Goal: Information Seeking & Learning: Learn about a topic

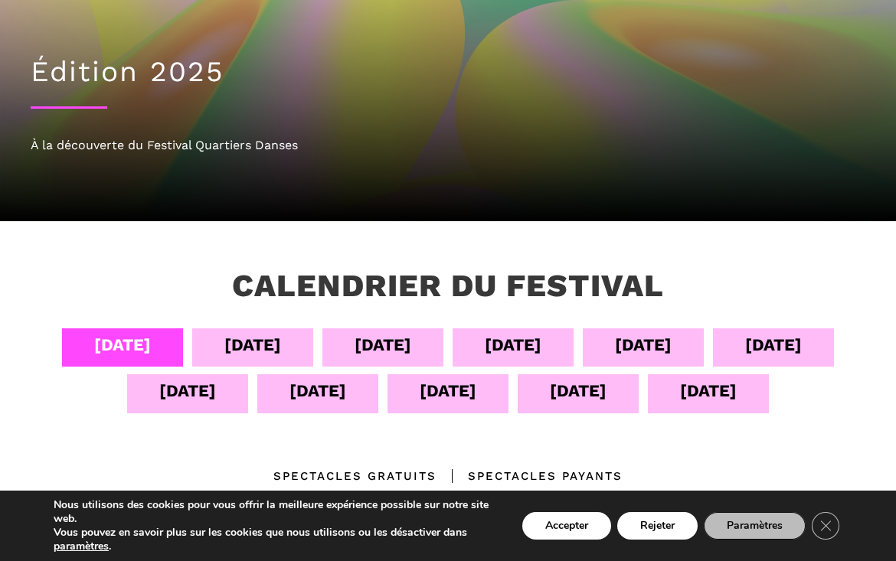
scroll to position [122, 0]
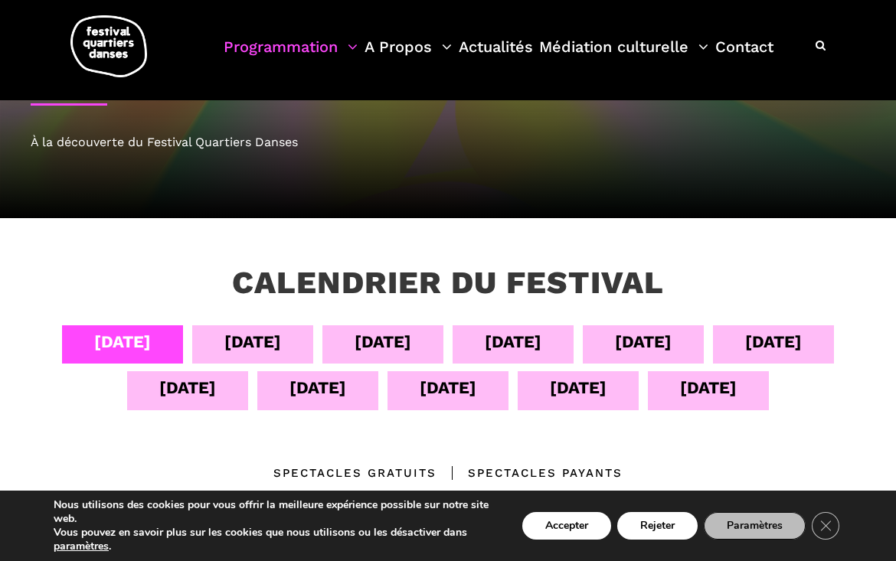
click at [230, 345] on div "05 sept" at bounding box center [252, 341] width 57 height 27
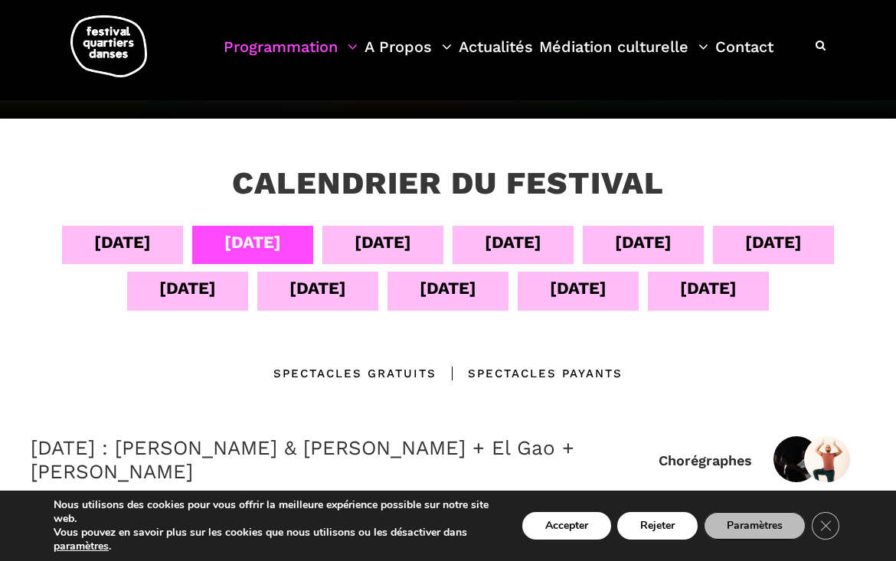
scroll to position [225, 0]
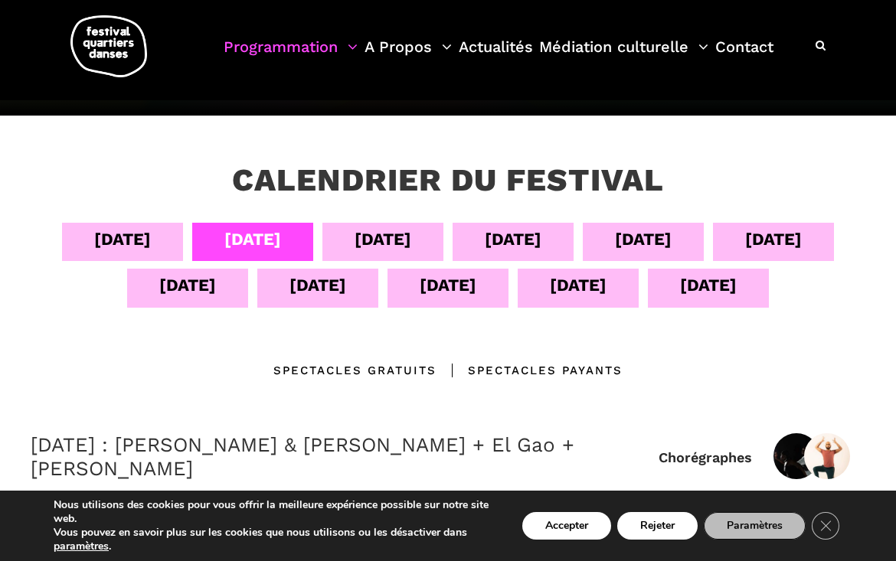
click at [321, 369] on div "Spectacles gratuits" at bounding box center [354, 370] width 163 height 18
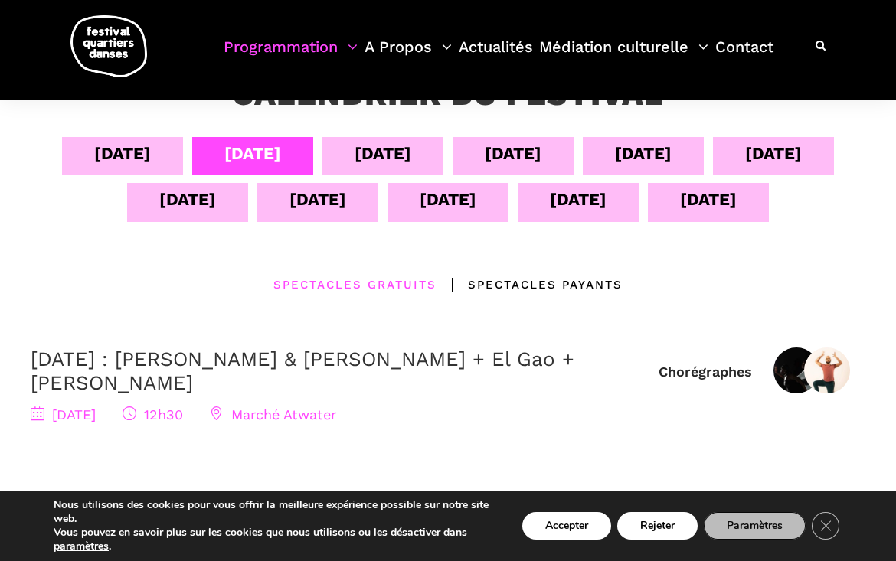
scroll to position [312, 0]
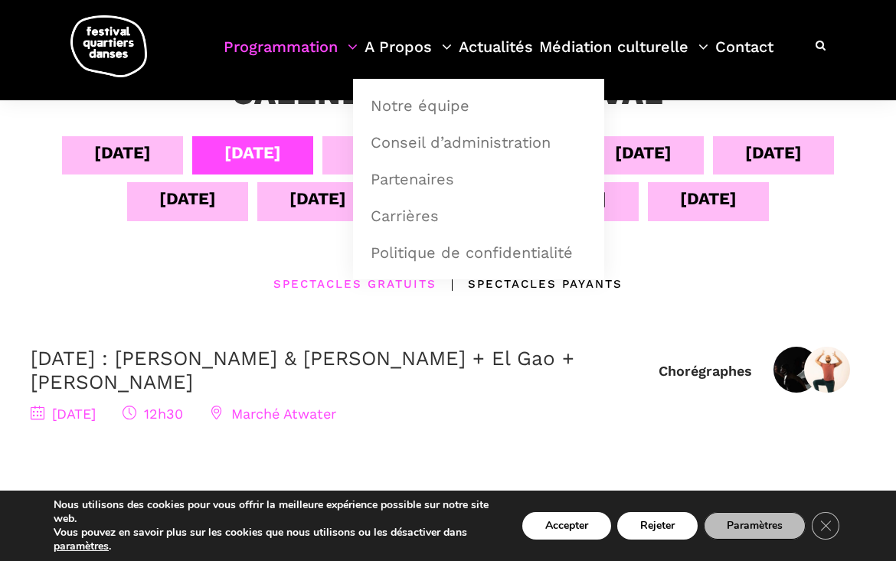
click at [336, 146] on div "06 sept" at bounding box center [382, 155] width 121 height 38
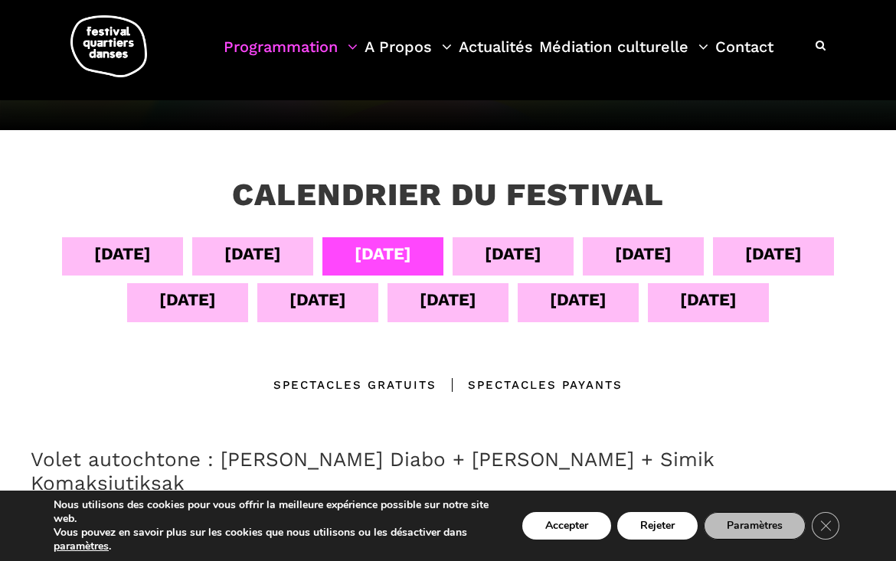
scroll to position [220, 0]
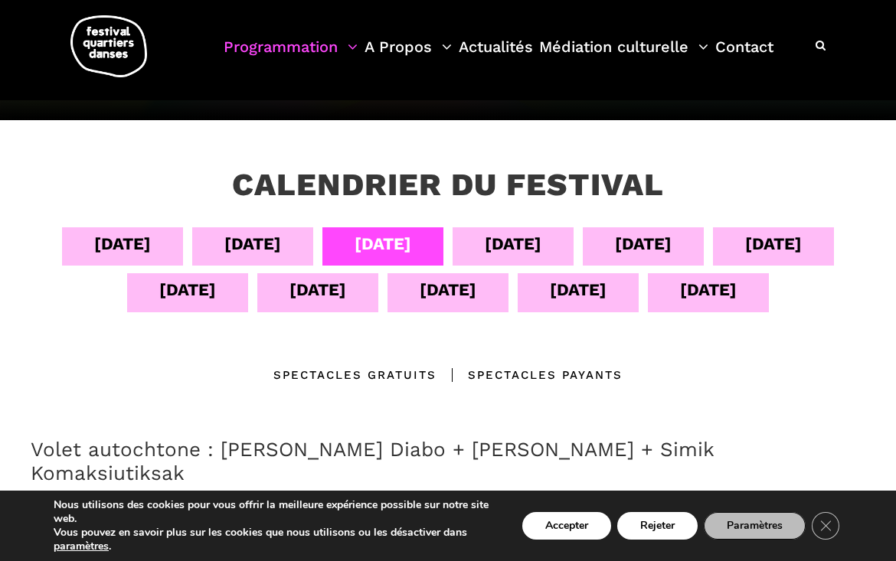
click at [514, 233] on div "07 sept" at bounding box center [513, 243] width 57 height 27
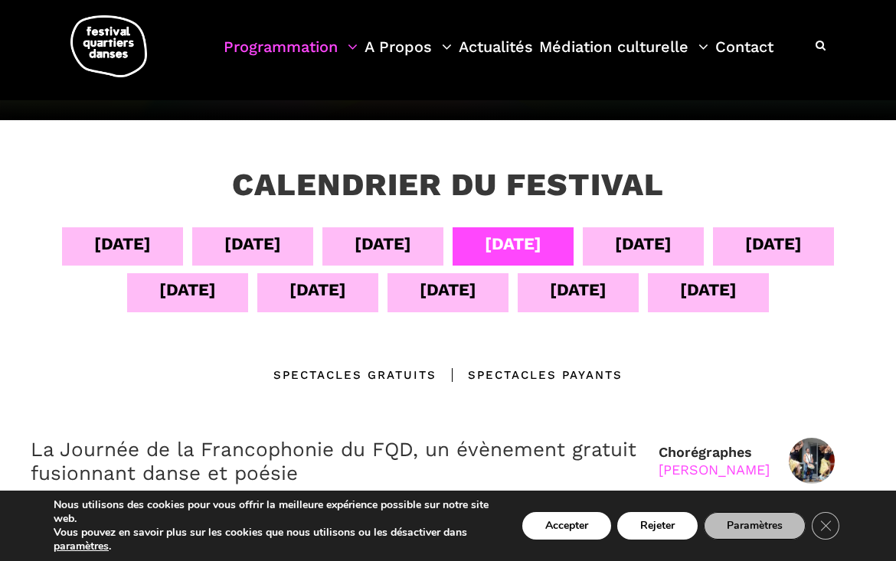
click at [383, 366] on div "Spectacles gratuits" at bounding box center [354, 375] width 163 height 18
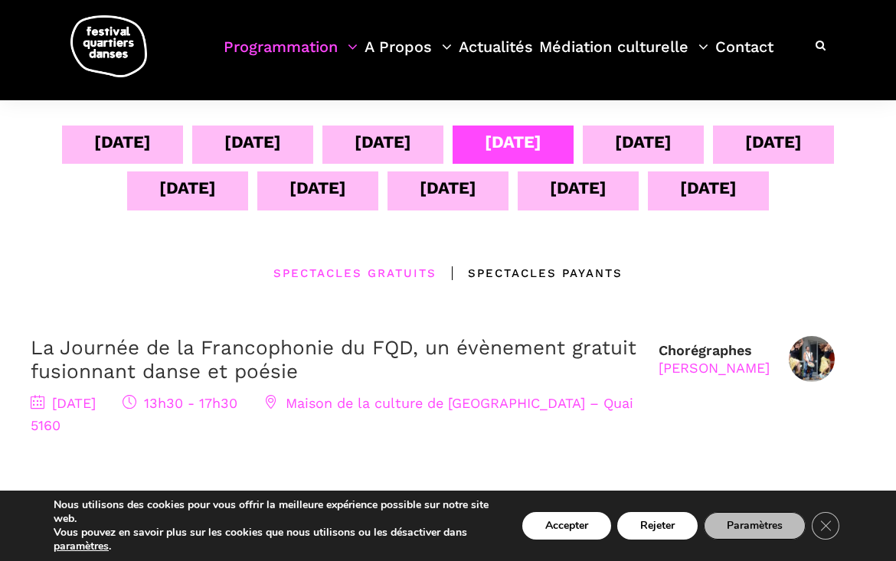
scroll to position [316, 0]
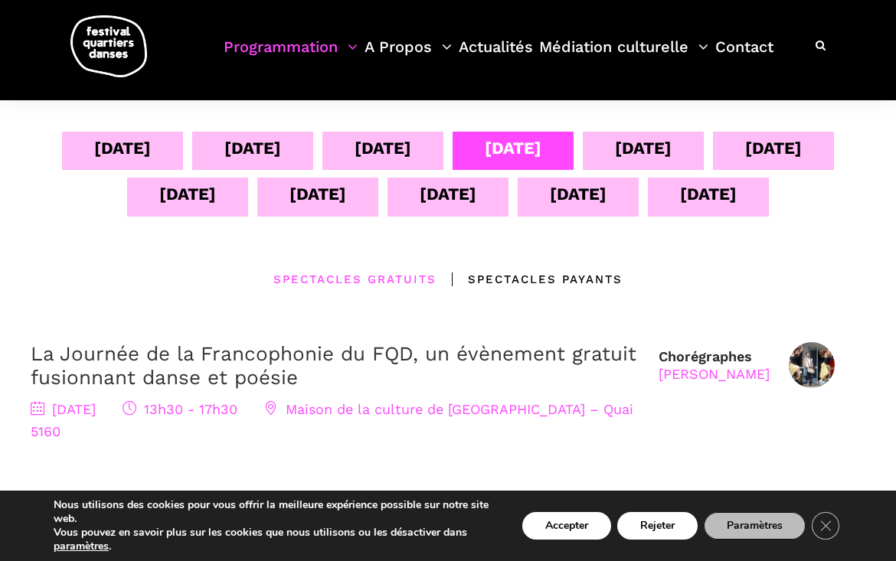
click at [607, 155] on div "08 sept" at bounding box center [643, 151] width 121 height 38
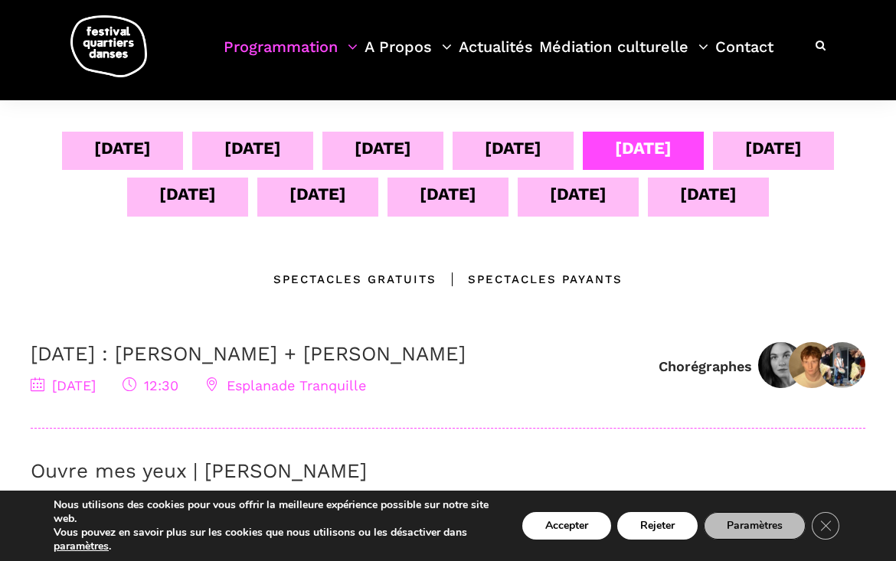
click at [393, 274] on div "Spectacles gratuits" at bounding box center [354, 279] width 163 height 18
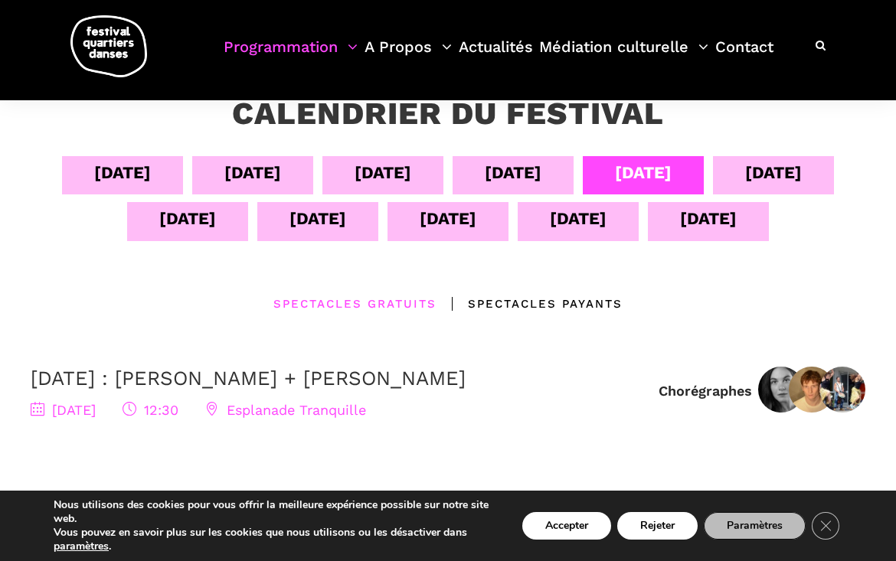
scroll to position [278, 0]
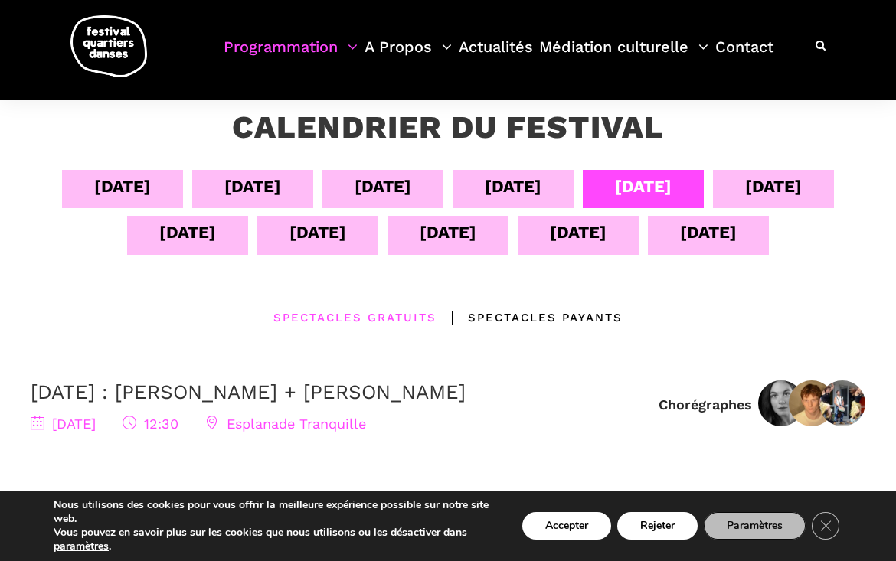
click at [740, 172] on div "09 sept" at bounding box center [773, 189] width 121 height 38
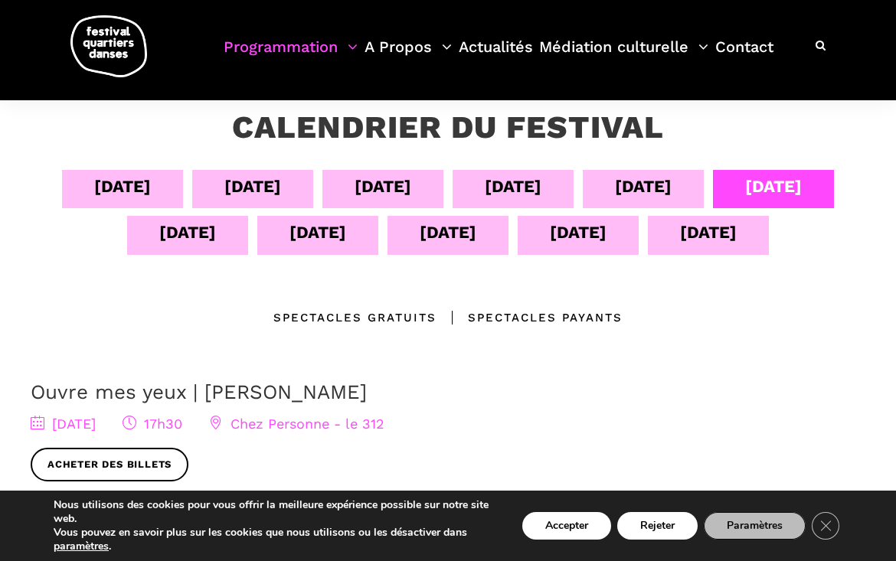
click at [405, 312] on div "Spectacles gratuits" at bounding box center [354, 317] width 163 height 18
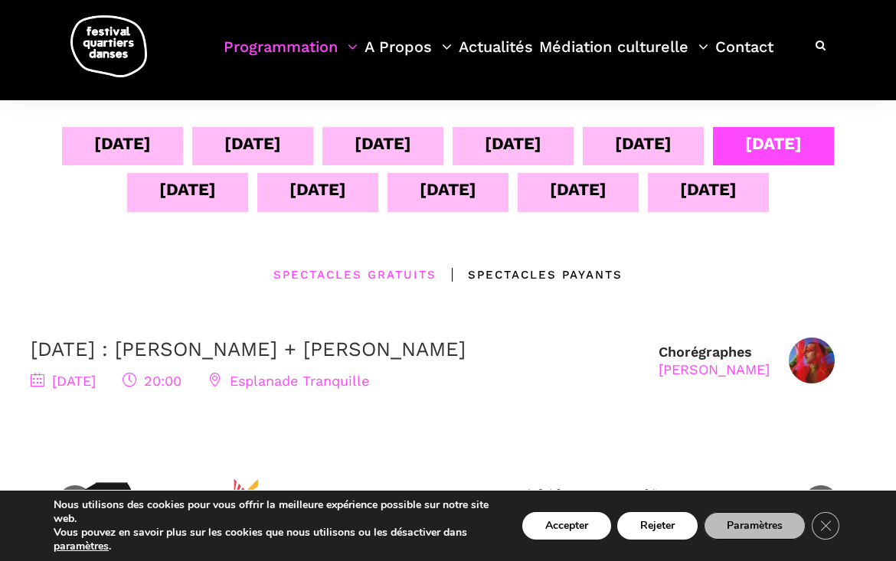
scroll to position [320, 0]
click at [200, 201] on div "10 sept" at bounding box center [187, 190] width 57 height 27
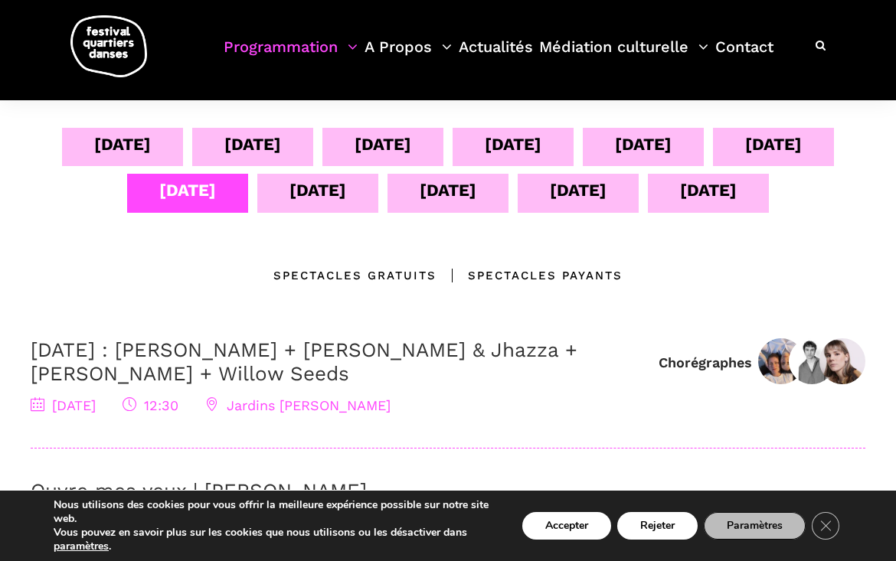
click at [302, 273] on div "Spectacles gratuits" at bounding box center [354, 275] width 163 height 18
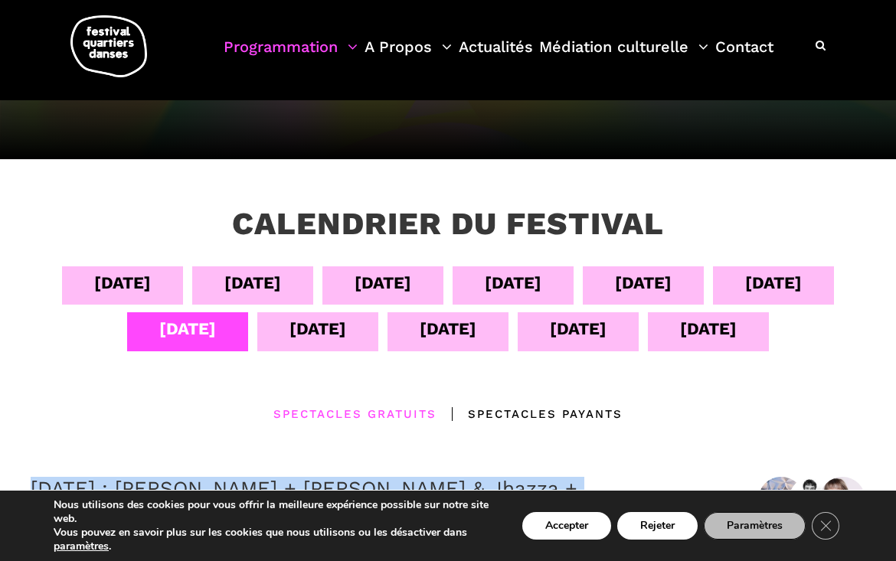
scroll to position [183, 0]
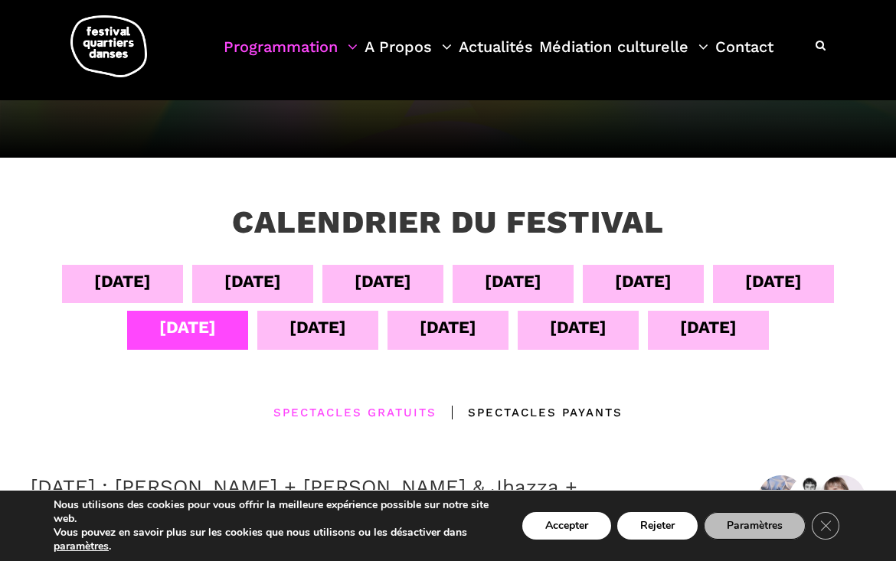
click at [790, 286] on div "09 sept" at bounding box center [773, 281] width 57 height 27
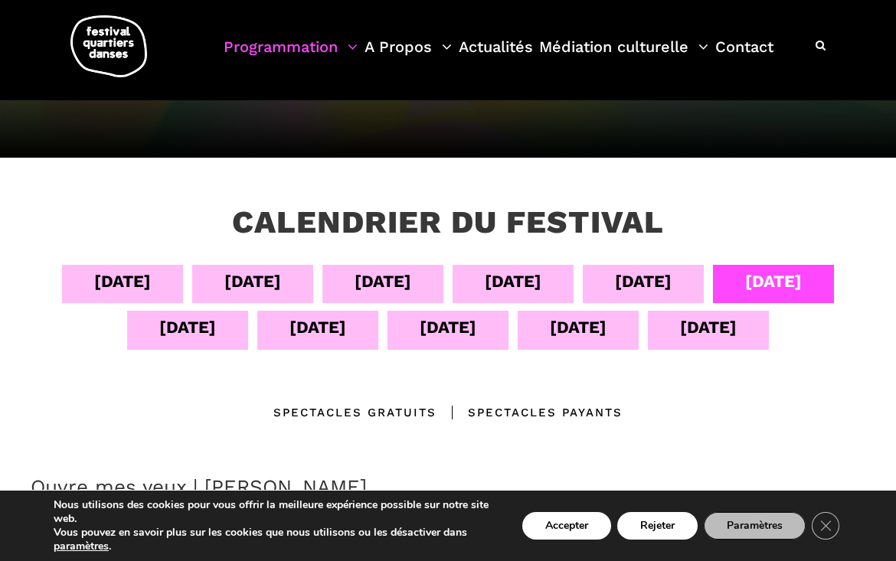
click at [419, 409] on div "Spectacles gratuits" at bounding box center [354, 412] width 163 height 18
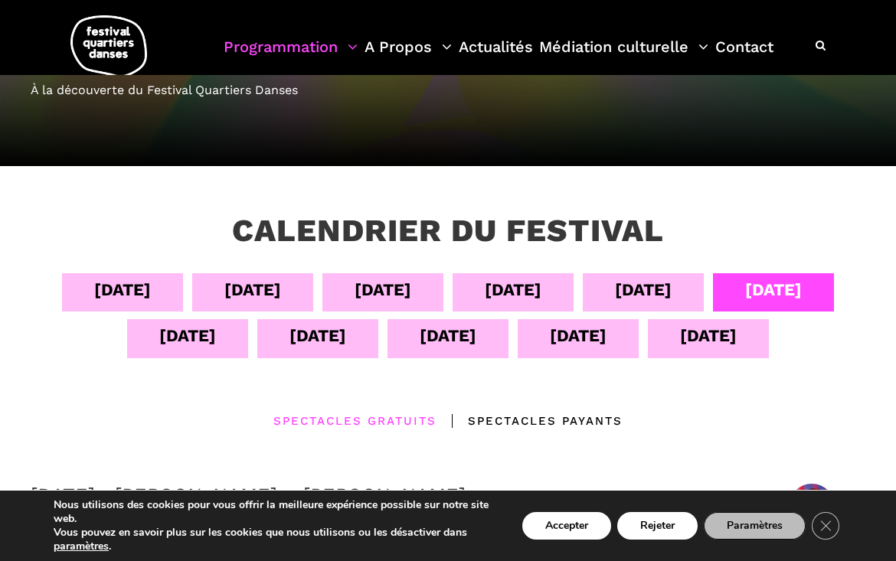
scroll to position [196, 0]
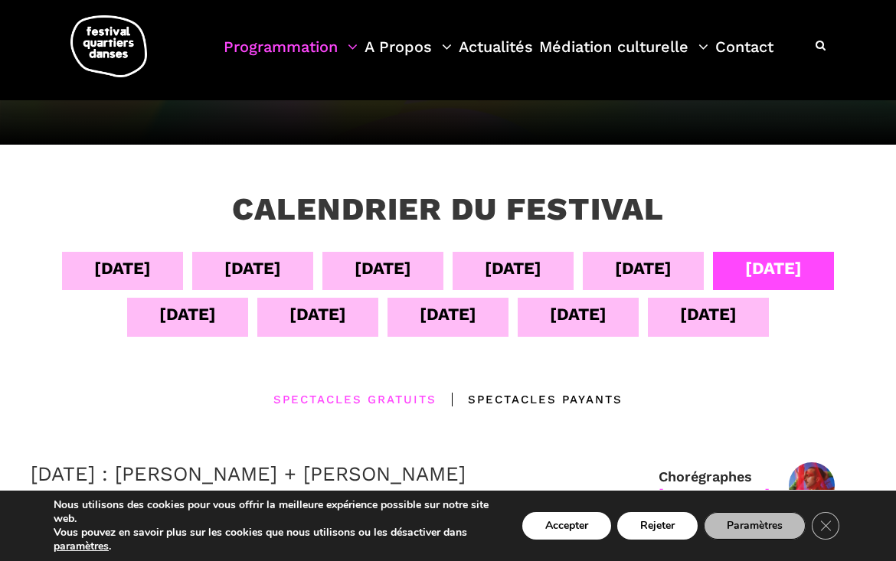
click at [313, 312] on div "11 sept" at bounding box center [317, 314] width 57 height 27
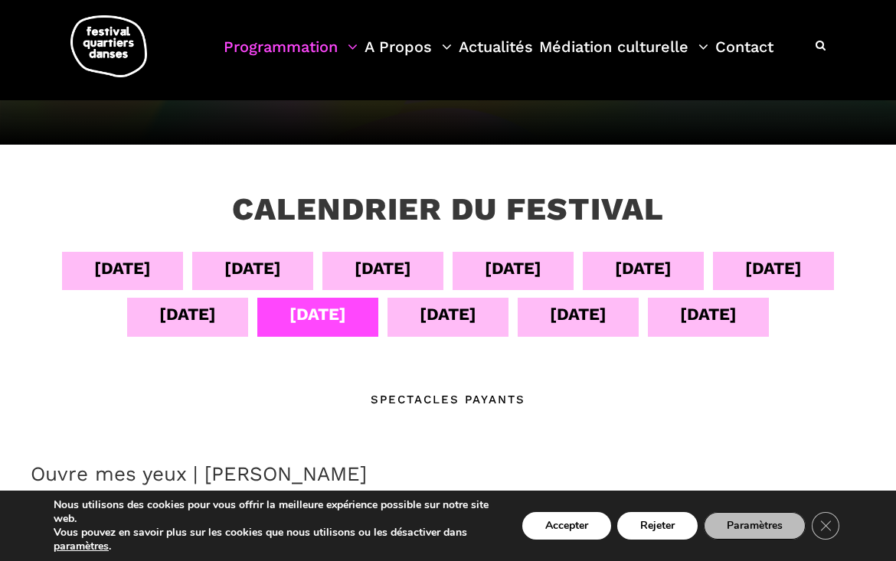
click at [429, 326] on div "12 sept" at bounding box center [447, 314] width 57 height 27
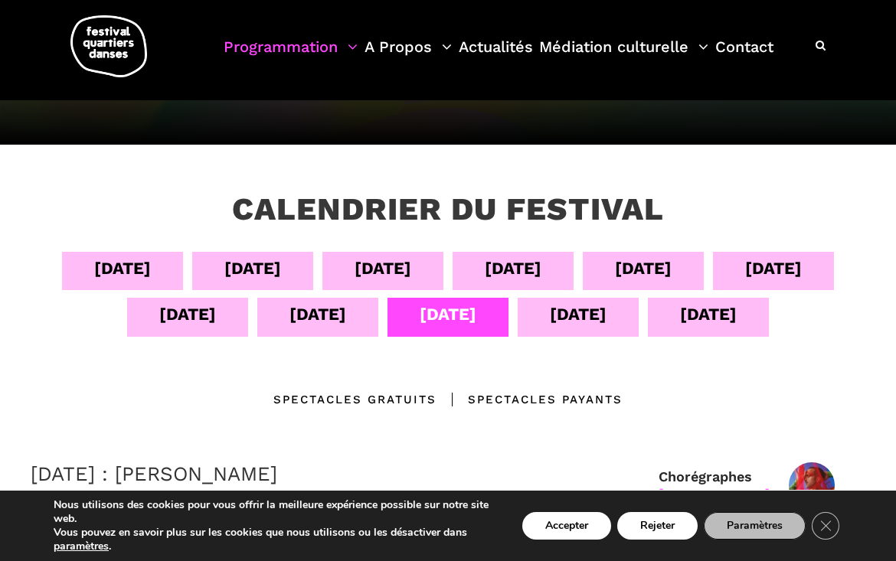
click at [400, 397] on div "Spectacles gratuits" at bounding box center [354, 399] width 163 height 18
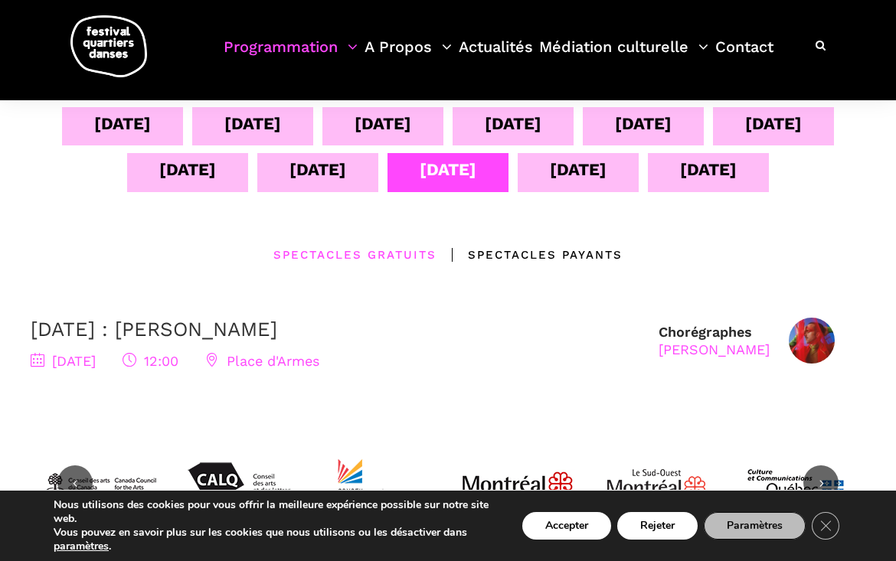
scroll to position [347, 0]
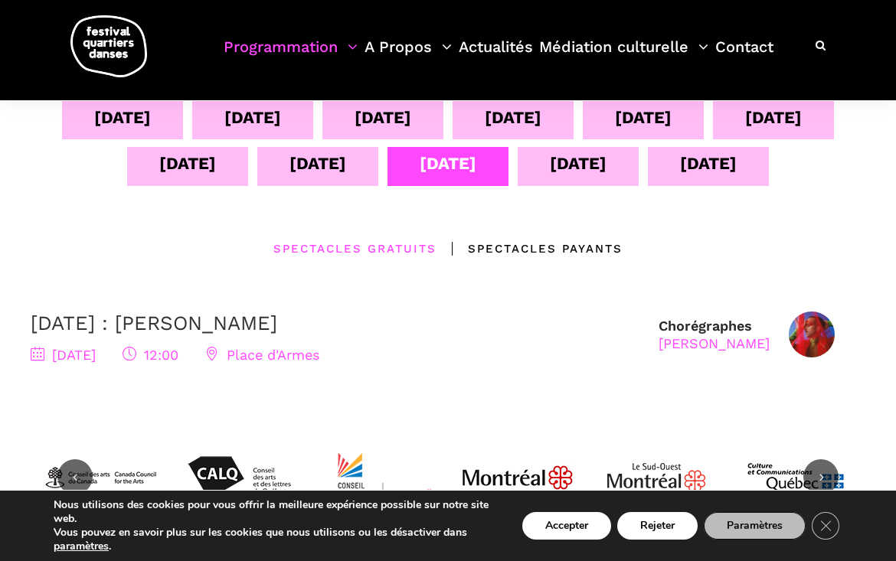
click at [582, 168] on div "13 sept" at bounding box center [578, 163] width 57 height 27
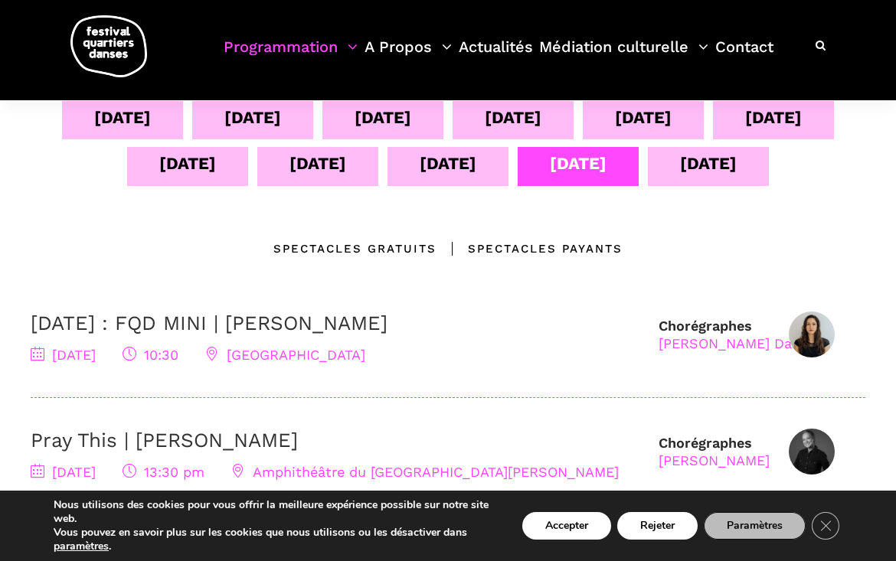
click at [370, 250] on div "Spectacles gratuits" at bounding box center [354, 249] width 163 height 18
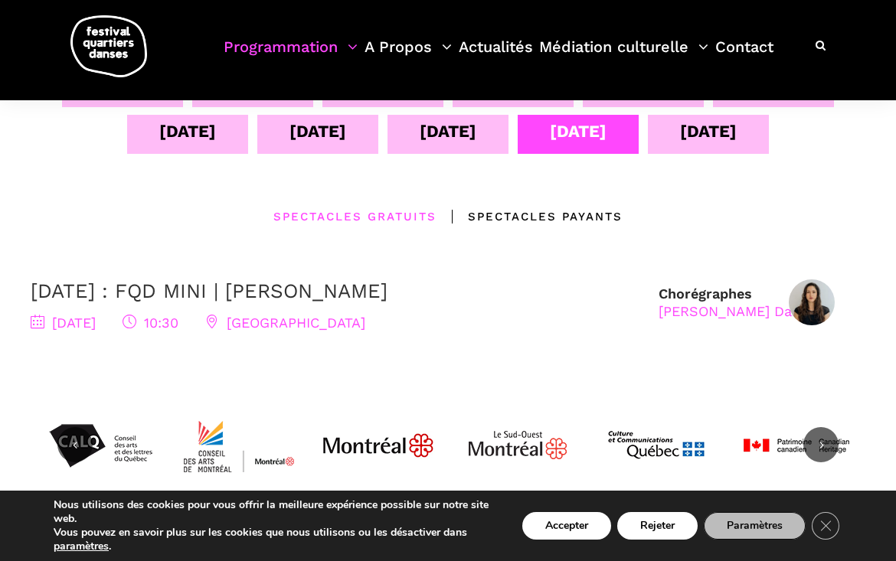
scroll to position [381, 0]
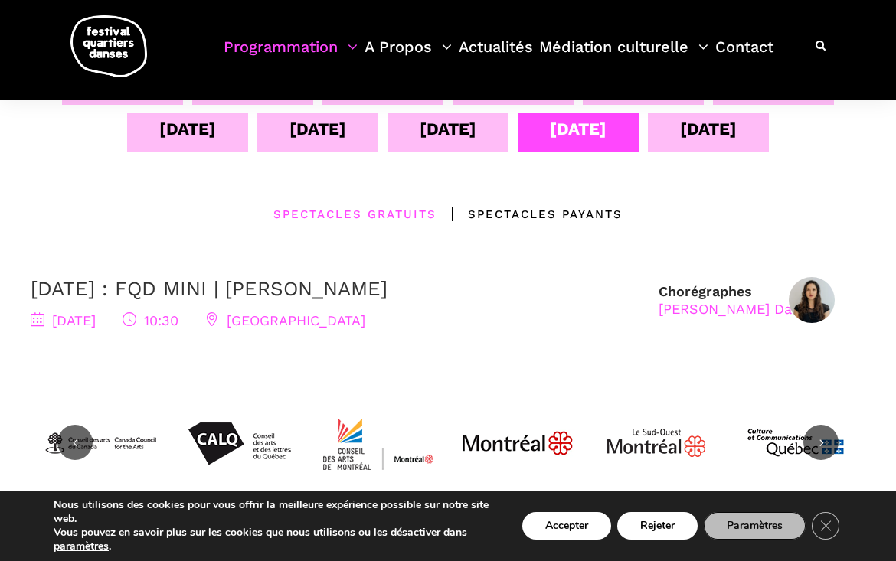
click at [724, 126] on div "14 sept" at bounding box center [708, 129] width 57 height 27
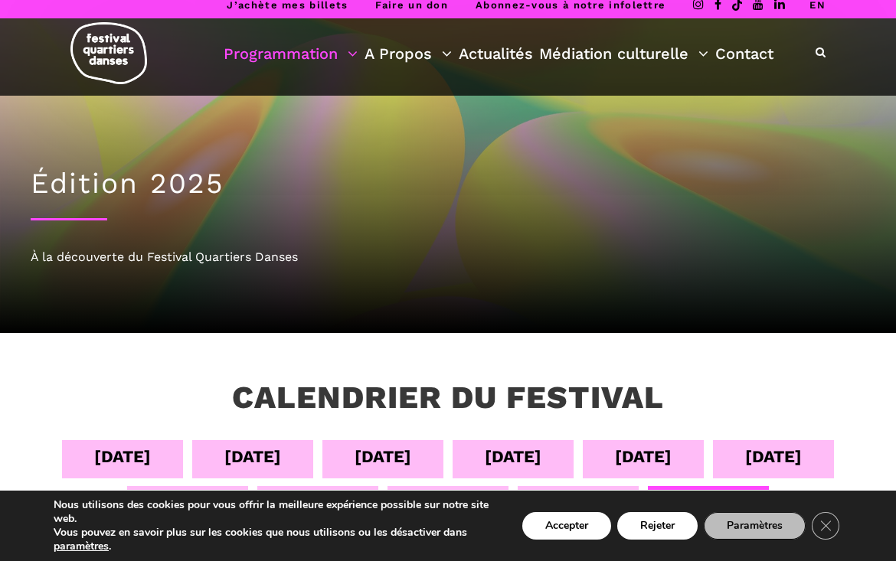
scroll to position [0, 0]
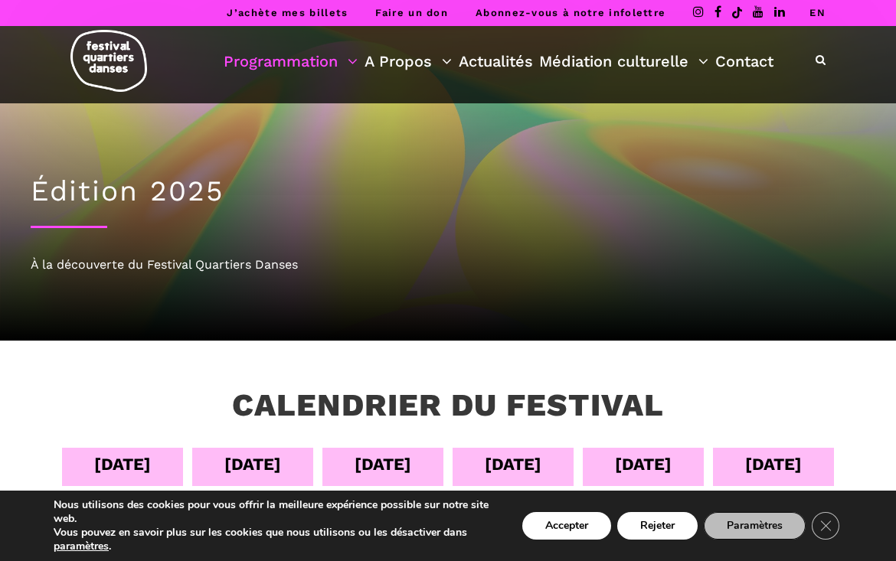
click at [533, 60] on ul "Programmation Billetterie 2025 Programmation Gratuite Calendrier du Festival Le…" at bounding box center [499, 61] width 550 height 26
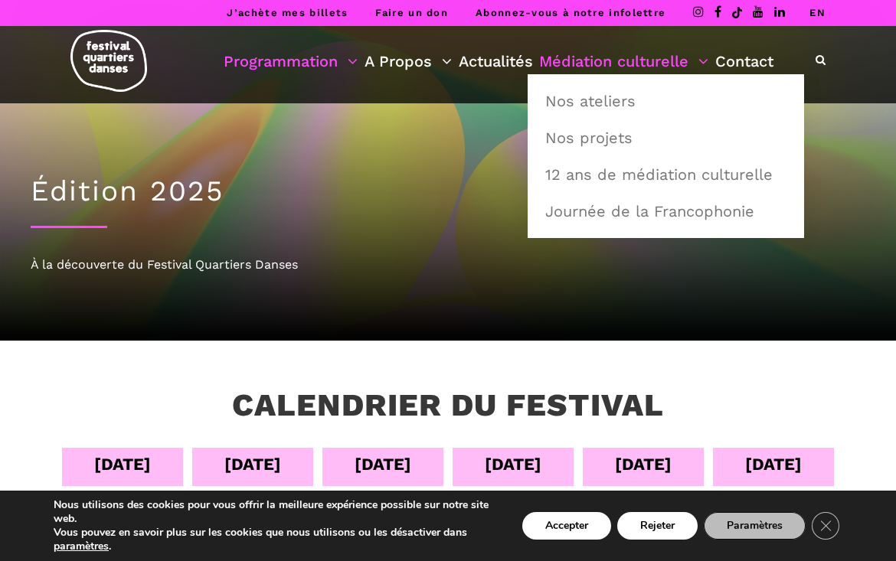
click at [700, 61] on link "Médiation culturelle" at bounding box center [623, 61] width 169 height 26
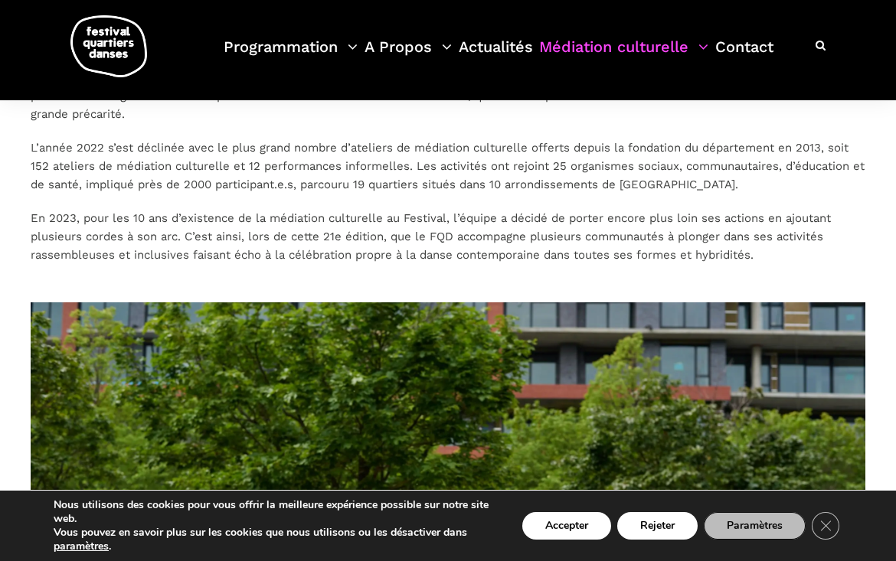
scroll to position [553, 0]
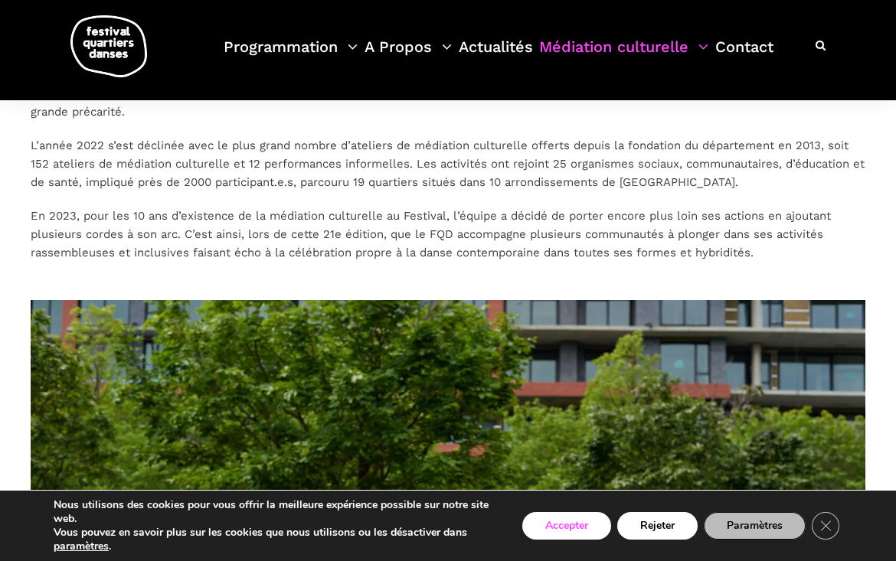
click at [560, 523] on button "Accepter" at bounding box center [566, 526] width 89 height 28
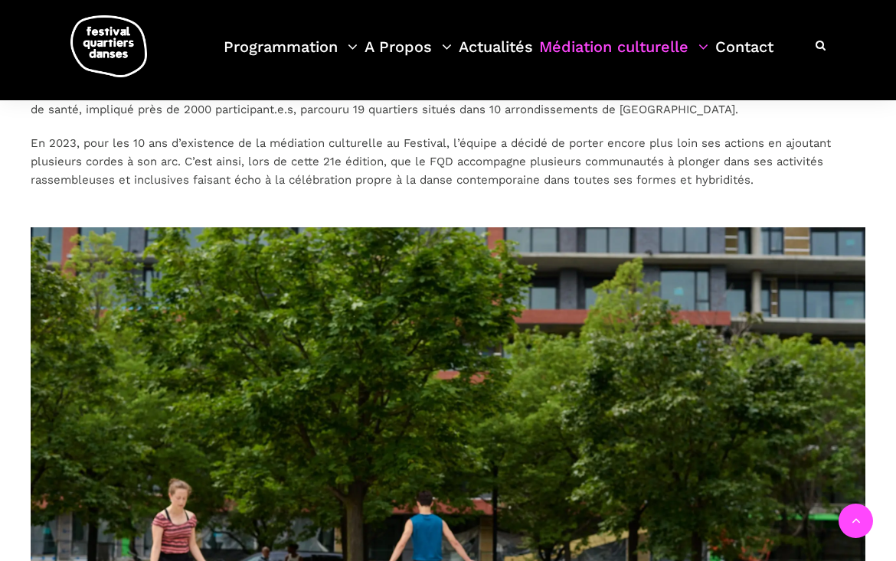
scroll to position [691, 0]
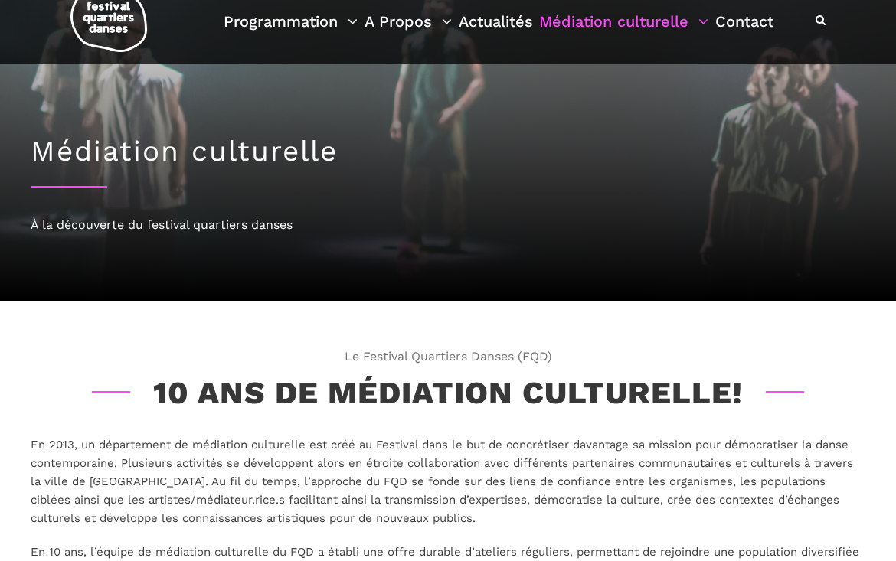
scroll to position [37, 0]
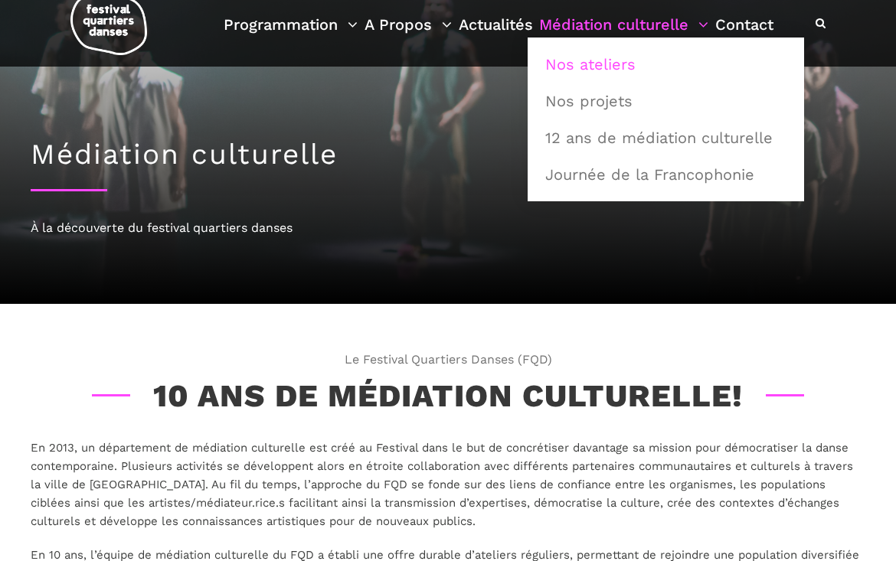
click at [604, 67] on link "Nos ateliers" at bounding box center [665, 64] width 259 height 35
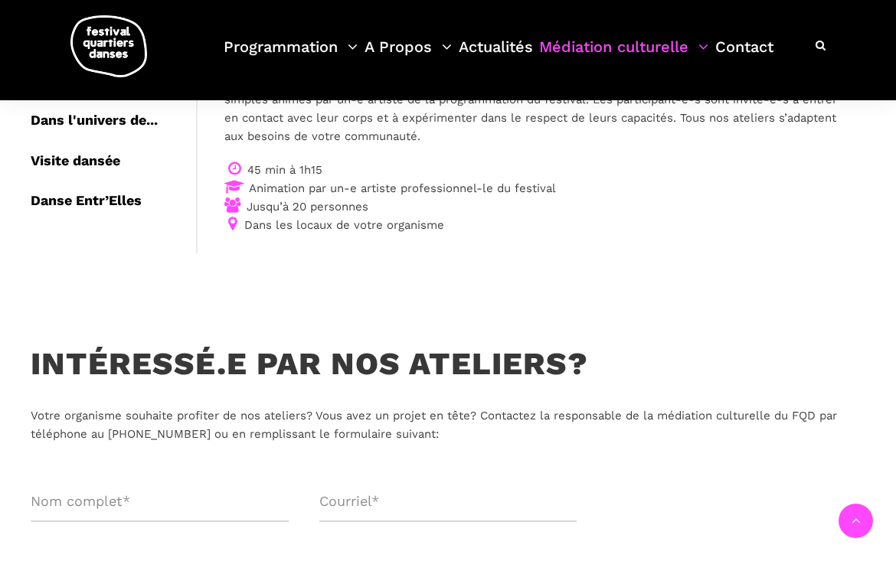
scroll to position [363, 0]
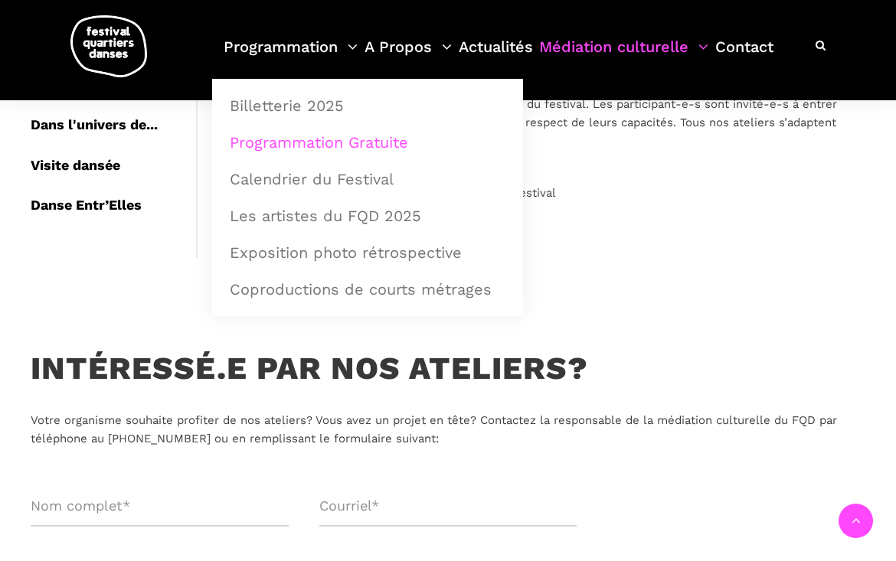
click at [289, 137] on link "Programmation Gratuite" at bounding box center [367, 142] width 294 height 35
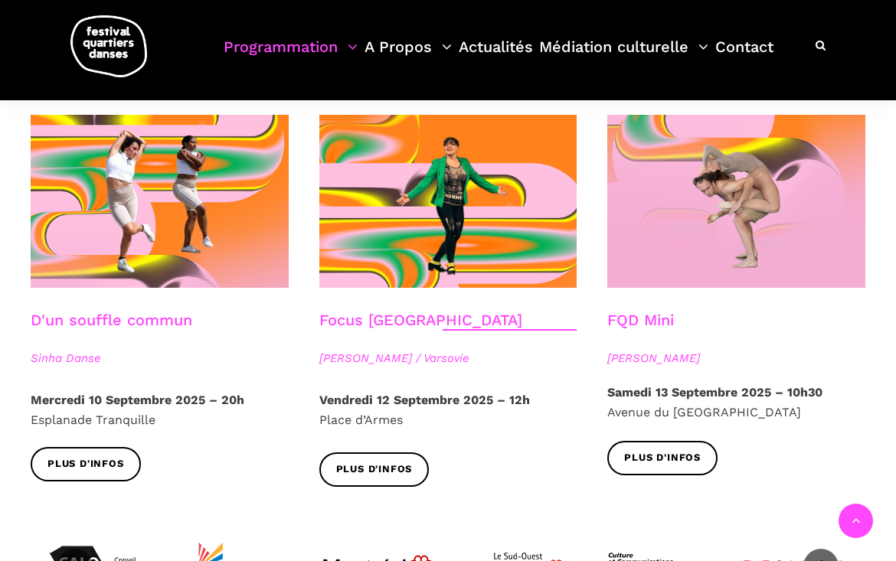
scroll to position [1637, 0]
